Goal: Task Accomplishment & Management: Manage account settings

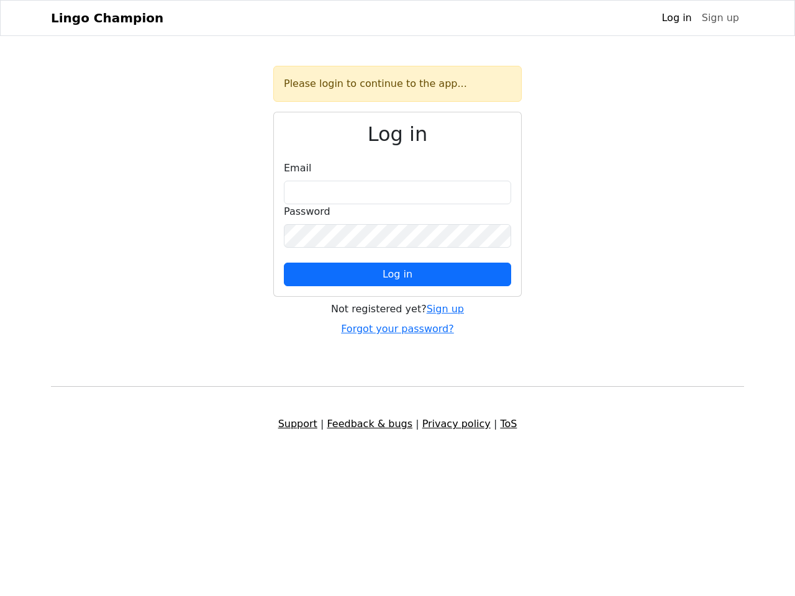
click at [397, 274] on span "Log in" at bounding box center [397, 274] width 30 height 12
